Goal: Task Accomplishment & Management: Use online tool/utility

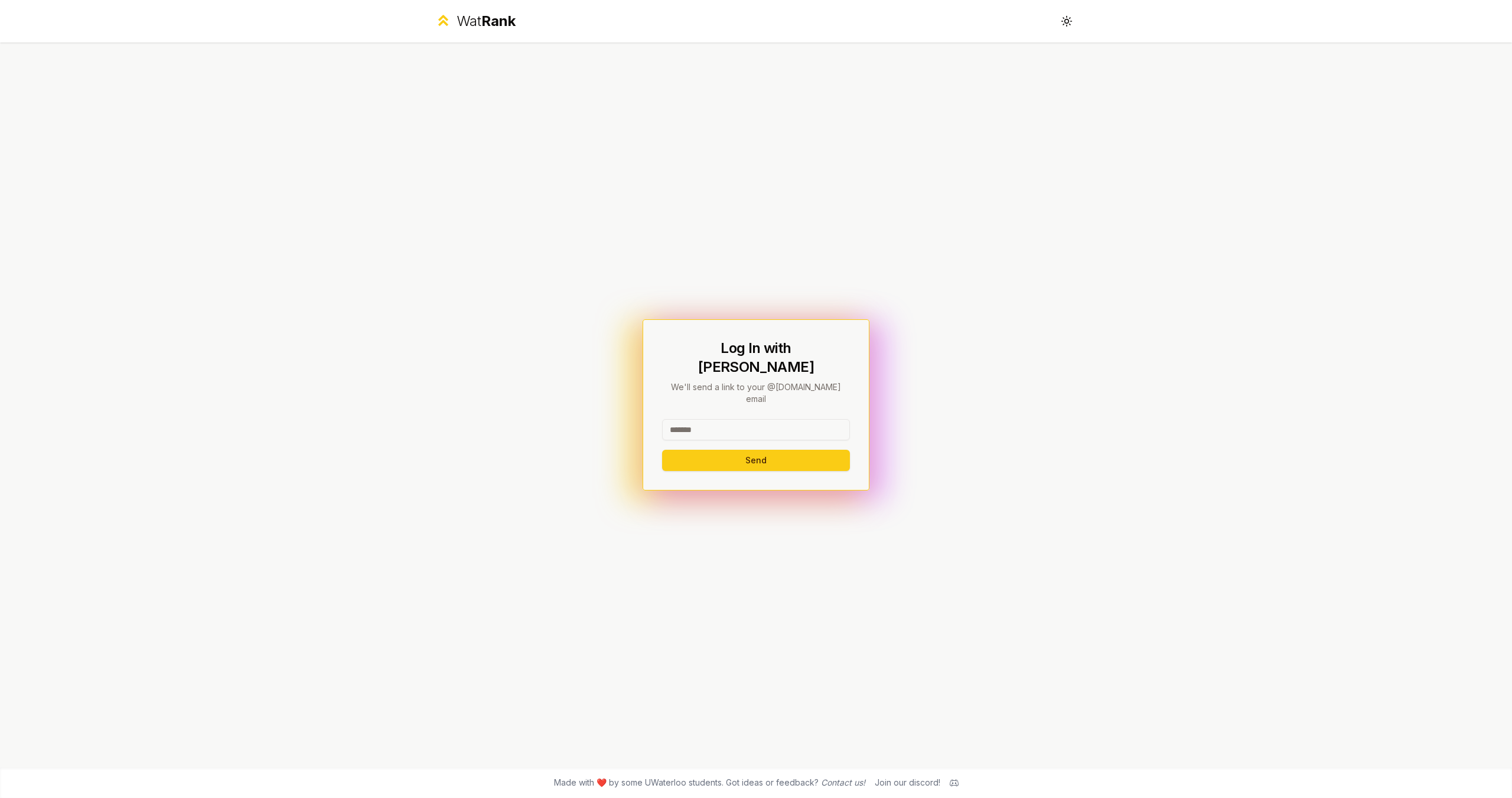
click at [724, 419] on input at bounding box center [756, 430] width 188 height 22
click at [662, 450] on button "Send" at bounding box center [756, 460] width 188 height 22
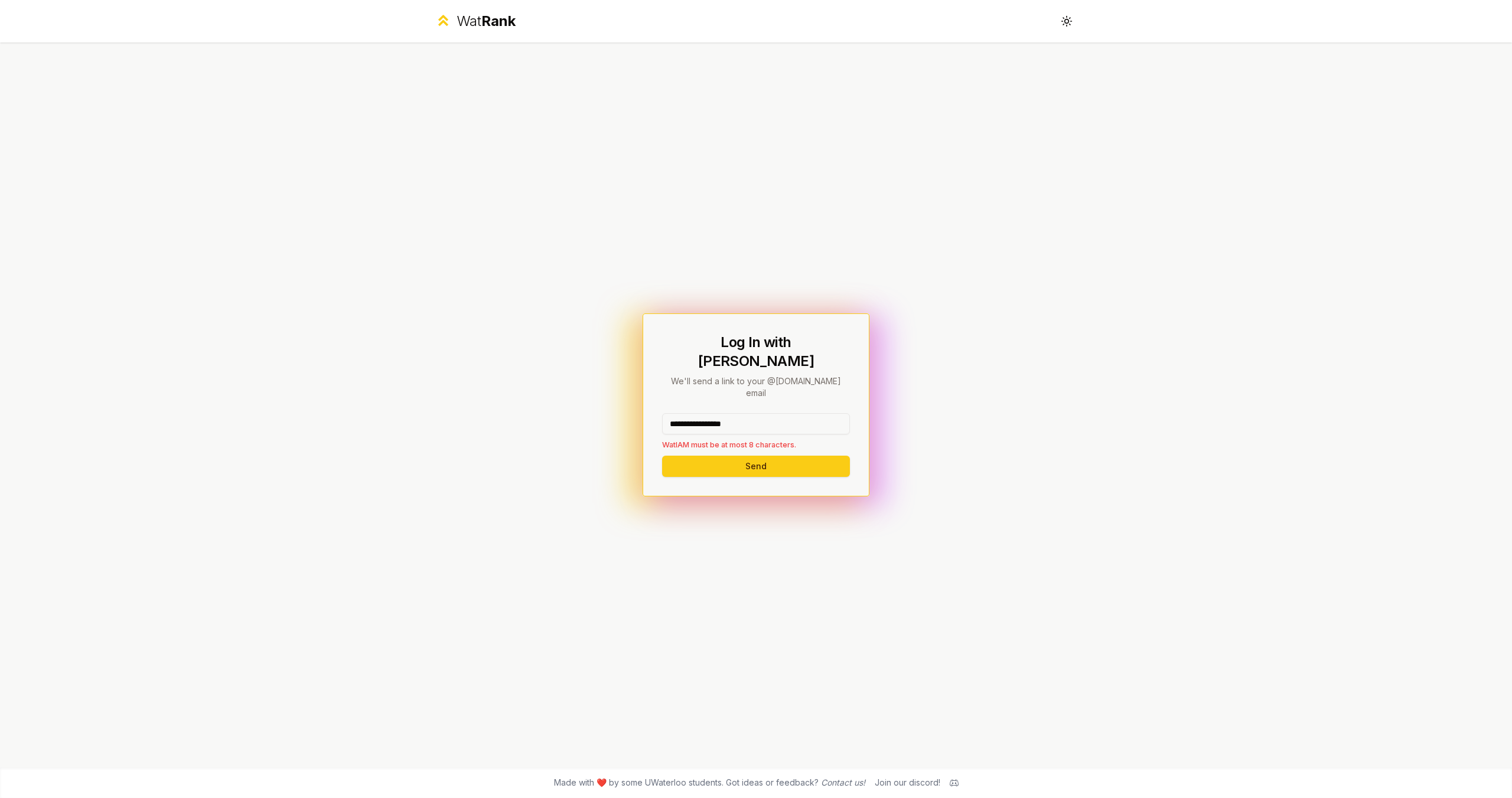
drag, startPoint x: 753, startPoint y: 409, endPoint x: 695, endPoint y: 410, distance: 58.0
click at [695, 413] on input "**********" at bounding box center [756, 423] width 188 height 22
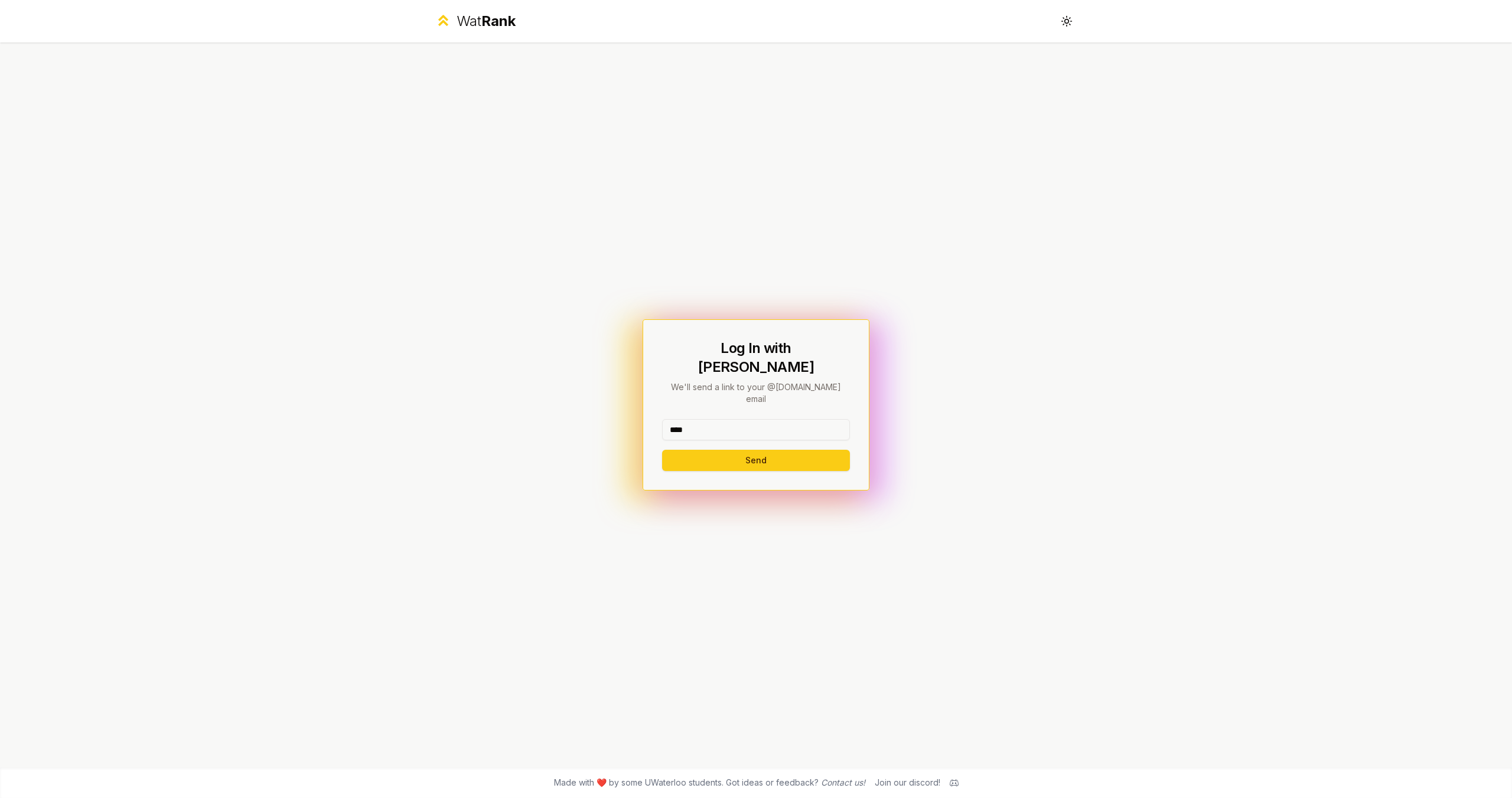
type input "****"
click at [662, 450] on button "Send" at bounding box center [756, 460] width 188 height 22
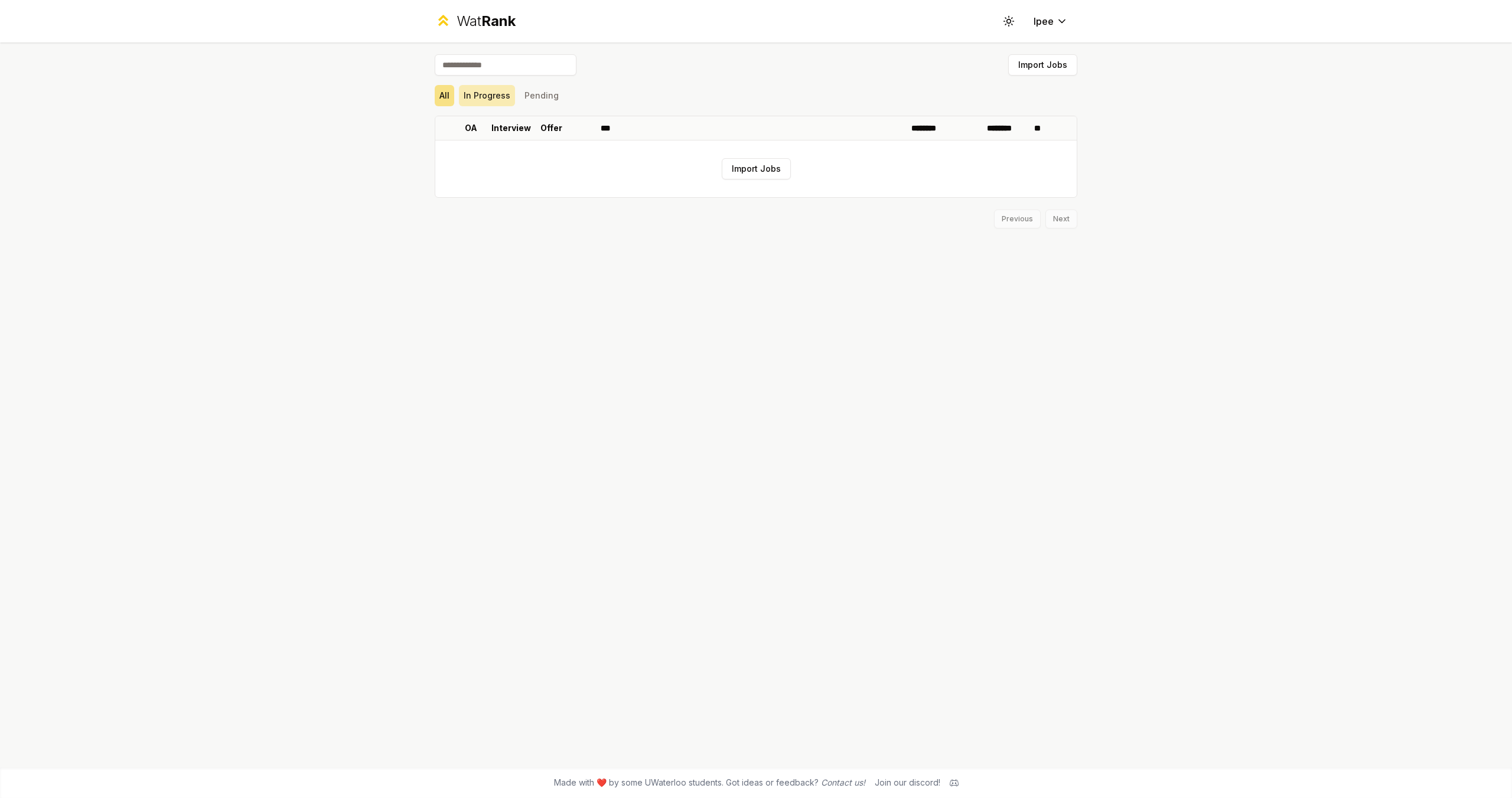
click at [492, 89] on button "In Progress" at bounding box center [487, 95] width 56 height 22
click at [523, 91] on button "Pending" at bounding box center [541, 95] width 44 height 22
click at [734, 170] on button "Import Jobs" at bounding box center [756, 169] width 69 height 22
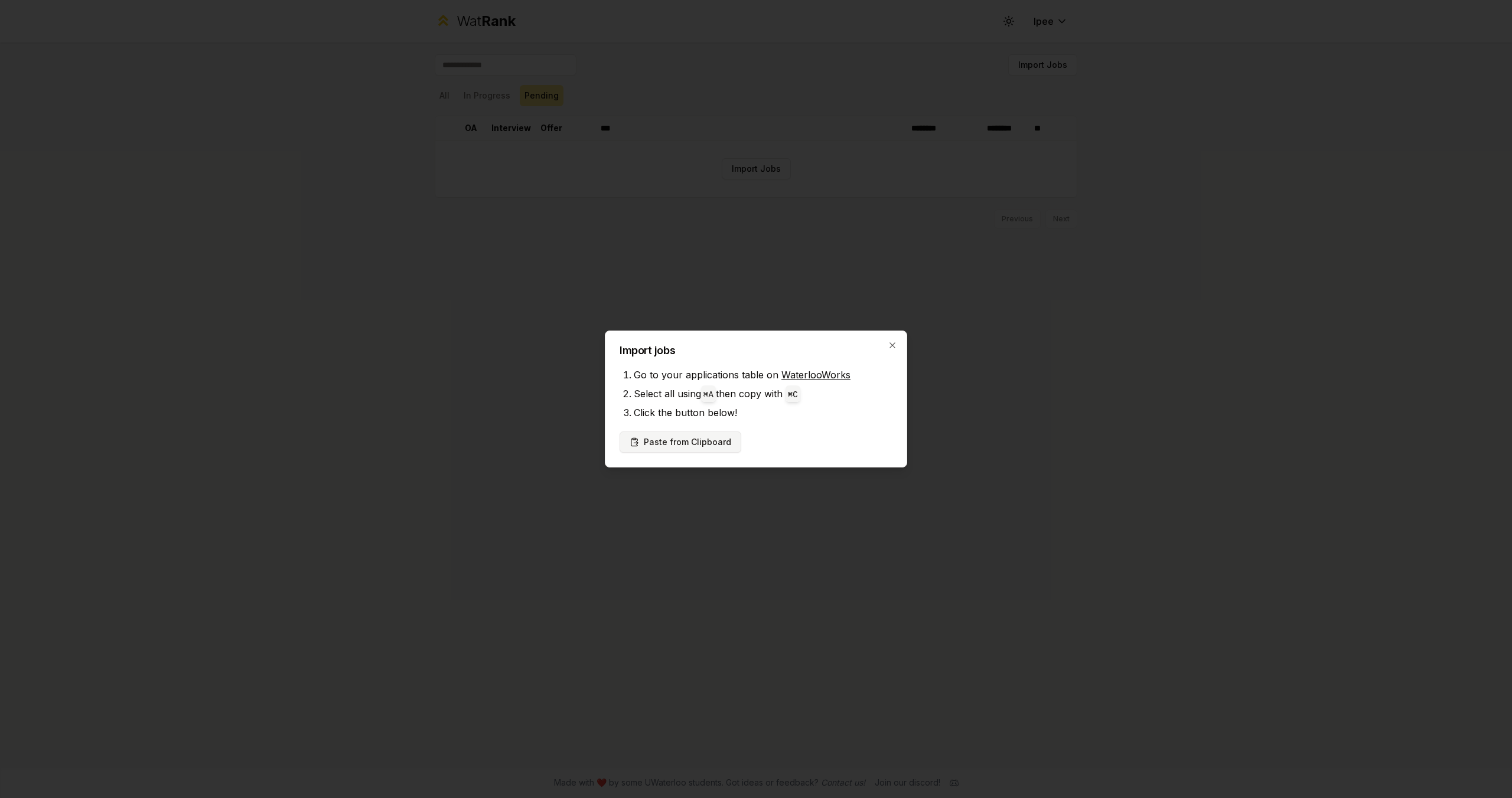
click at [704, 448] on button "Paste from Clipboard" at bounding box center [680, 442] width 121 height 22
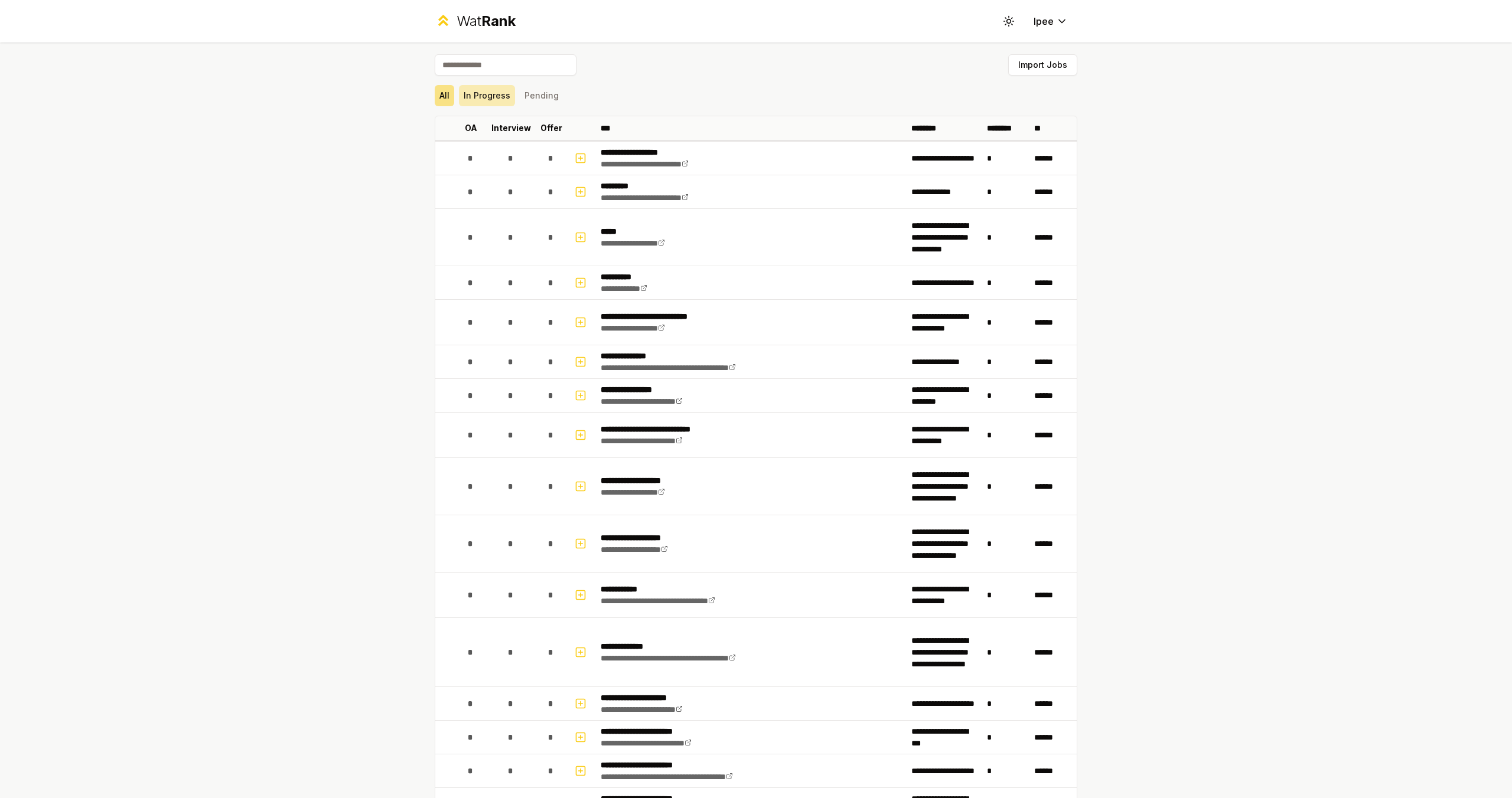
click at [485, 101] on button "In Progress" at bounding box center [487, 95] width 56 height 22
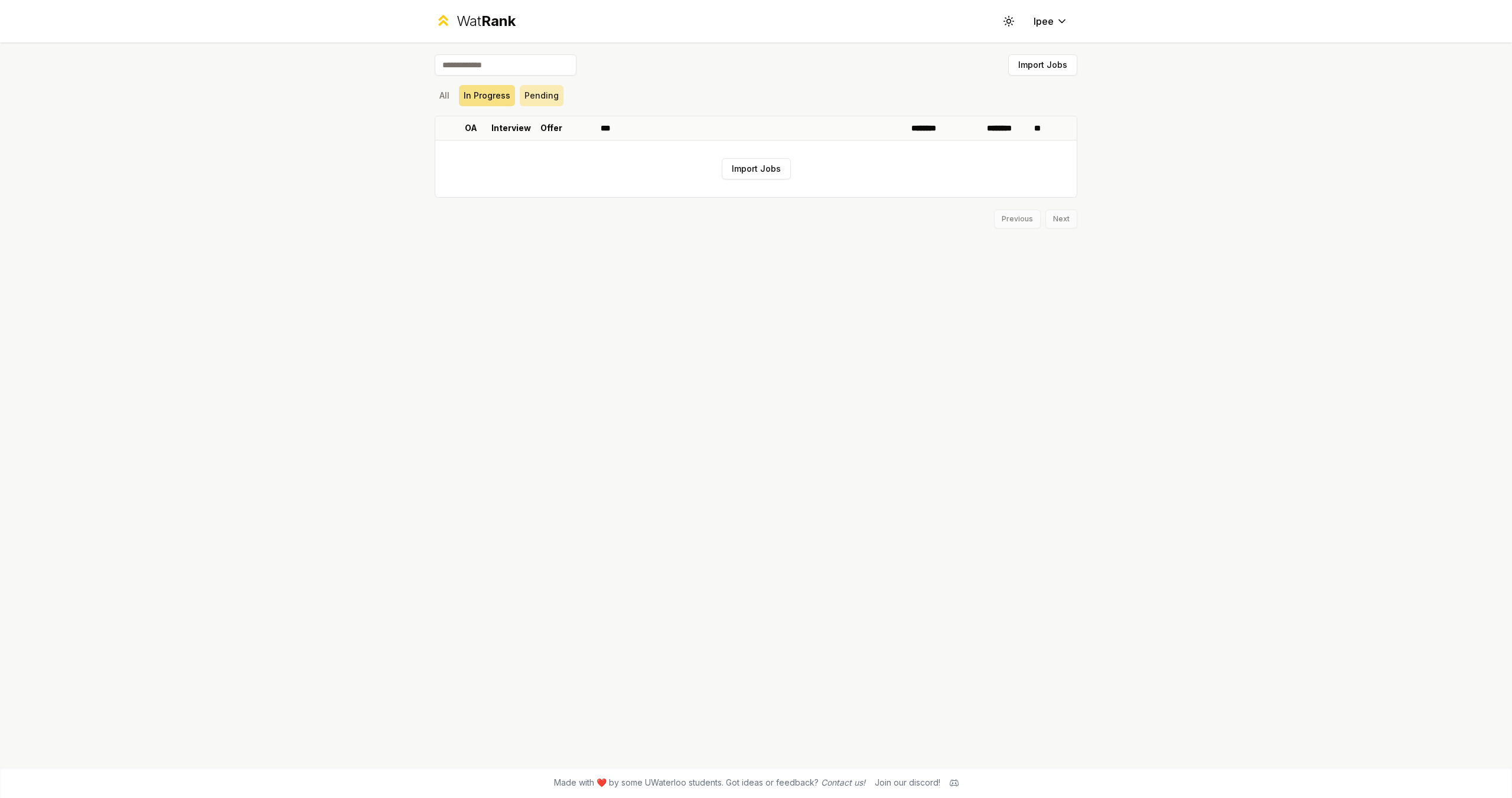
click at [549, 93] on button "Pending" at bounding box center [541, 95] width 44 height 22
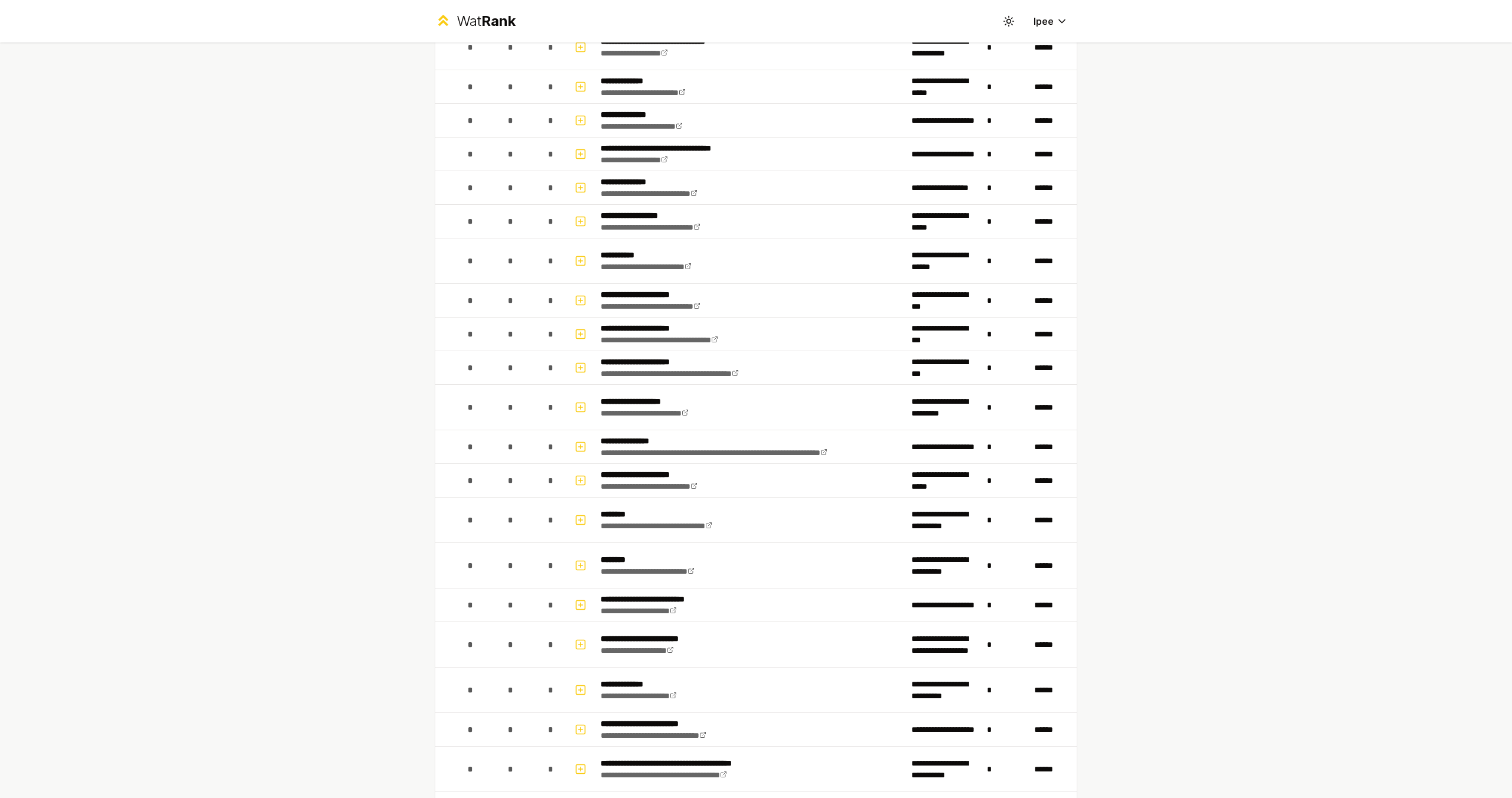
scroll to position [1261, 0]
